Goal: Find contact information: Find contact information

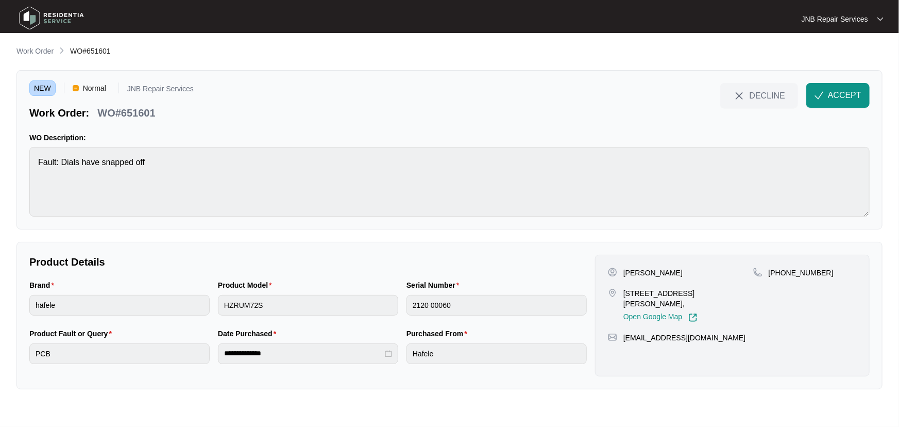
click at [680, 273] on div "[PERSON_NAME]" at bounding box center [680, 272] width 145 height 10
drag, startPoint x: 677, startPoint y: 272, endPoint x: 621, endPoint y: 273, distance: 55.7
click at [621, 273] on div "[PERSON_NAME]" at bounding box center [680, 272] width 145 height 10
copy p "[PERSON_NAME]"
drag, startPoint x: 661, startPoint y: 304, endPoint x: 619, endPoint y: 292, distance: 43.3
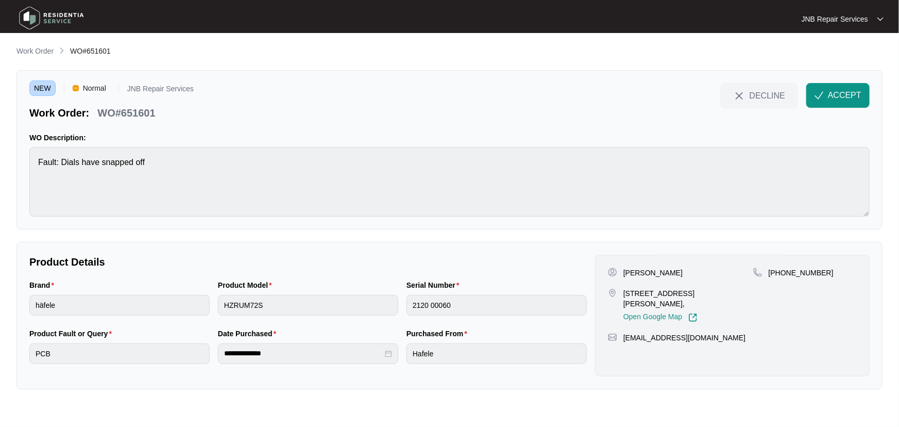
click at [619, 292] on div "[STREET_ADDRESS][PERSON_NAME], Open Google Map" at bounding box center [680, 305] width 145 height 34
copy div "[STREET_ADDRESS][PERSON_NAME],"
click at [797, 272] on p "[PHONE_NUMBER]" at bounding box center [801, 272] width 65 height 10
copy p "61415503597"
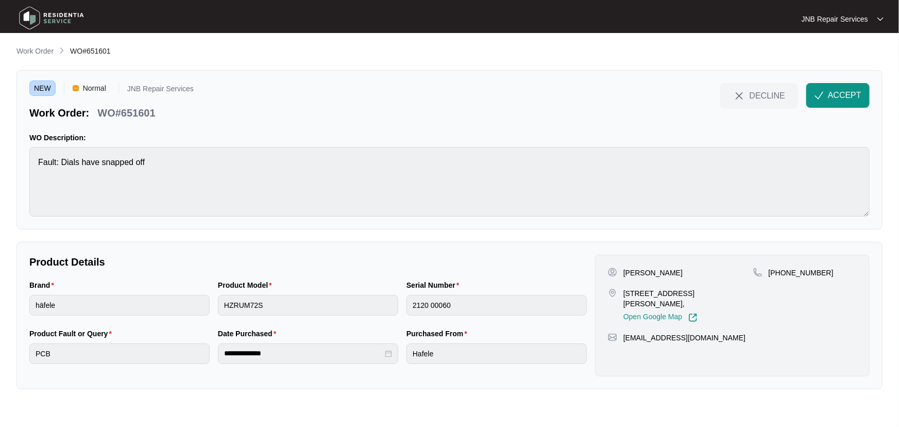
click at [539, 259] on p "Product Details" at bounding box center [308, 262] width 558 height 14
click at [200, 307] on div "Brand häfele Product Model HZRUM72S Serial Number 2120 00060" at bounding box center [308, 303] width 566 height 48
click at [853, 94] on span "ACCEPT" at bounding box center [844, 95] width 33 height 12
